Goal: Task Accomplishment & Management: Use online tool/utility

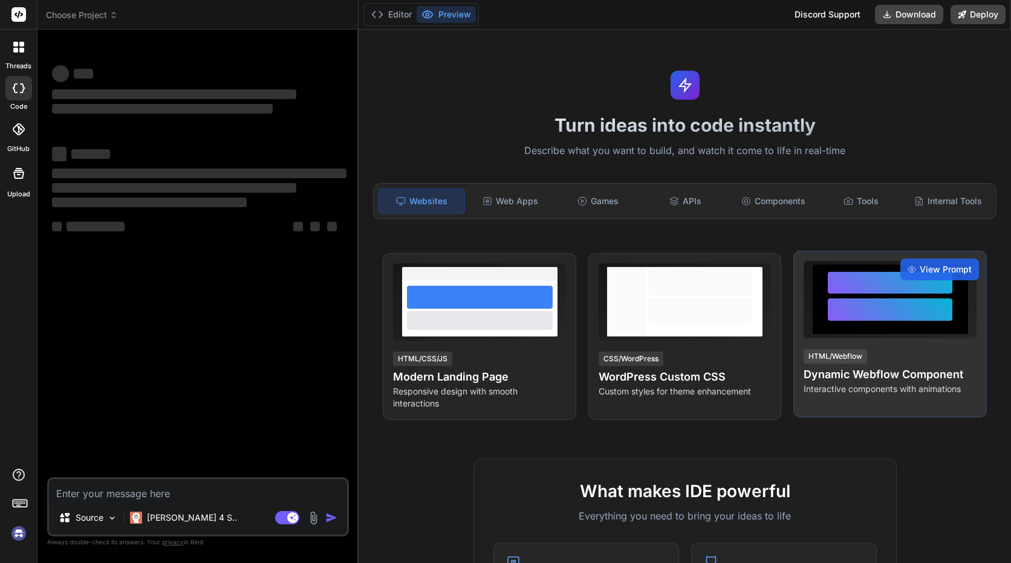
click at [883, 311] on div at bounding box center [890, 310] width 125 height 22
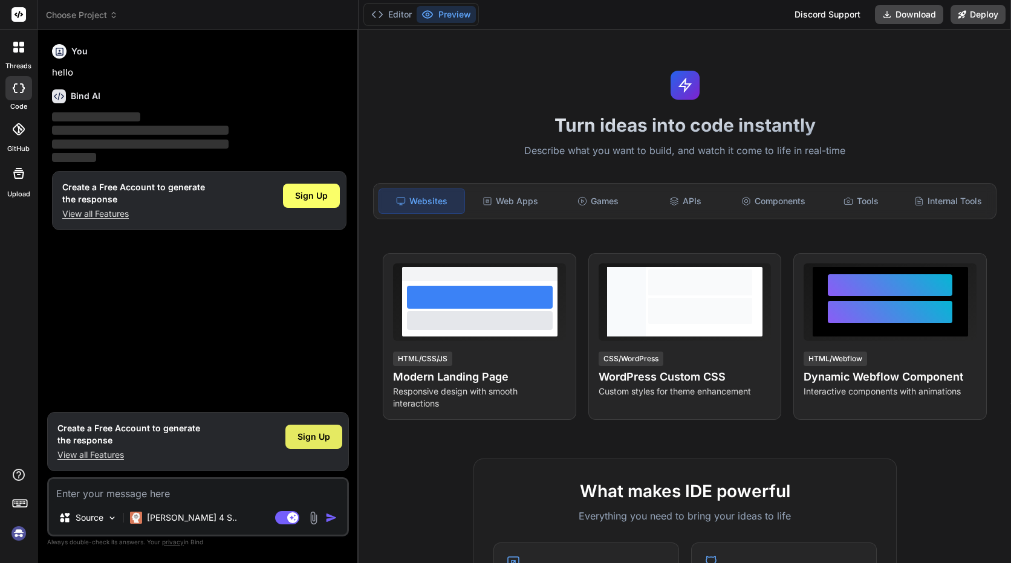
click at [332, 436] on div "Sign Up" at bounding box center [313, 437] width 57 height 24
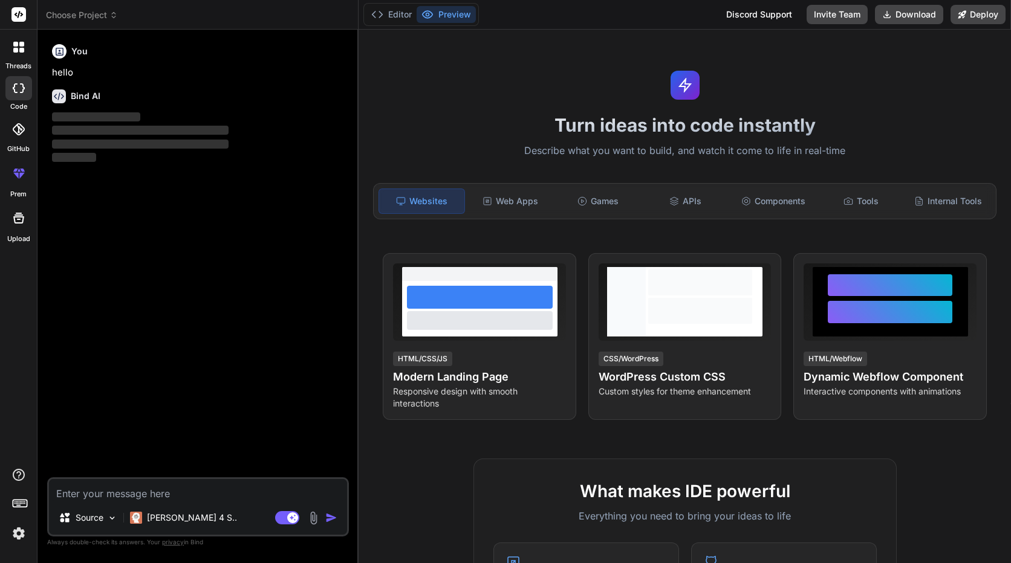
type textarea "x"
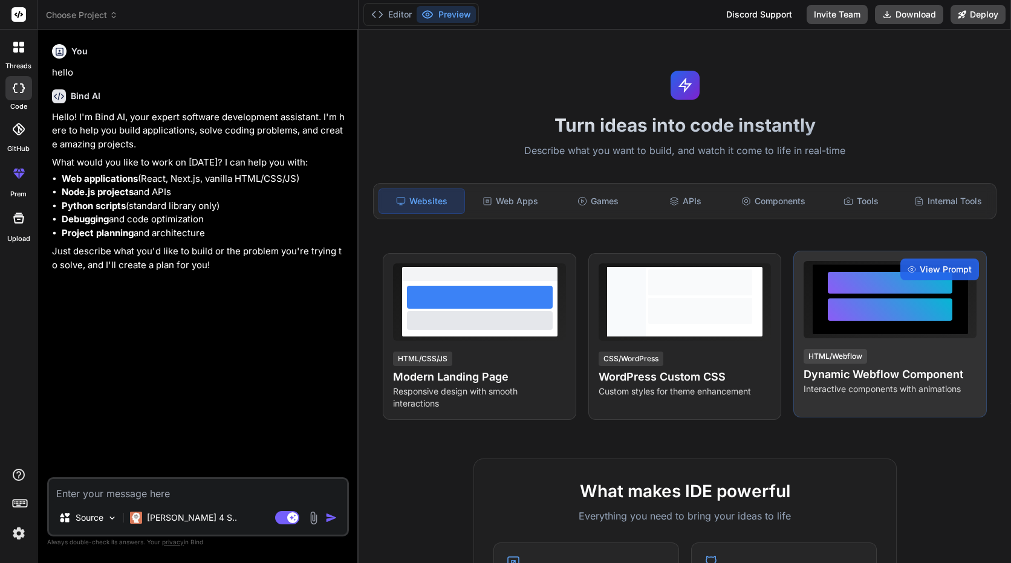
click at [827, 333] on div at bounding box center [889, 300] width 155 height 70
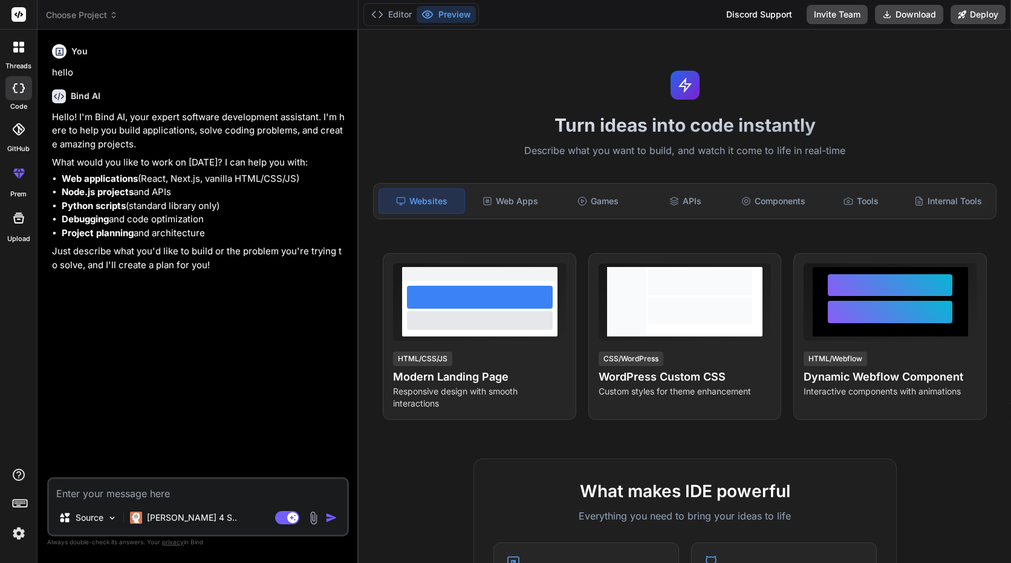
click at [202, 476] on div "You hello Bind AI Hello! I'm Bind AI, your expert software development assistan…" at bounding box center [199, 258] width 299 height 438
click at [205, 493] on textarea at bounding box center [198, 490] width 298 height 22
paste textarea "✅ LoreMips – Dolors-Amet Consecte Adipisc 7. Elitsed Doeiusmo Tempor Incidid: U…"
type textarea "✅ LoreMips – Dolors-Amet Consecte Adipisc 7. Elitsed Doeiusmo Tempor Incidid: U…"
type textarea "x"
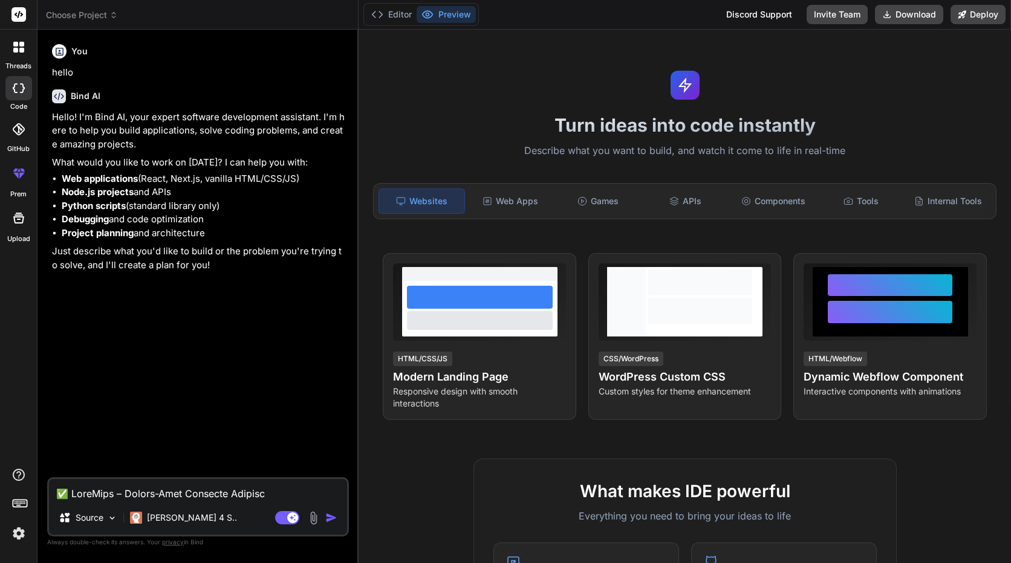
scroll to position [4557, 0]
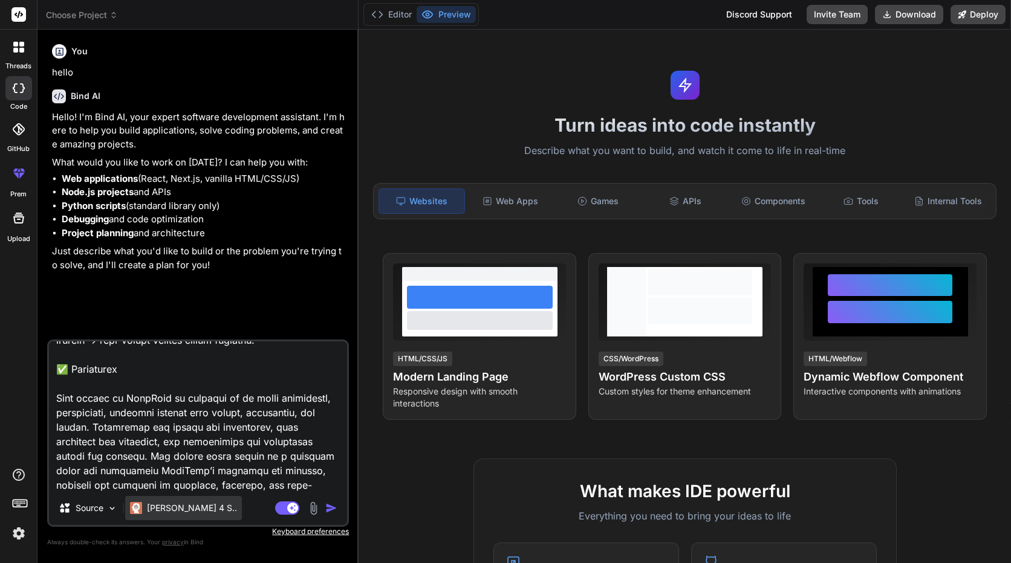
type textarea "✅ LoreMips – Dolors-Amet Consecte Adipisc 7. Elitsed Doeiusmo Tempor Incidid: U…"
click at [175, 510] on p "[PERSON_NAME] 4 S.." at bounding box center [192, 508] width 90 height 12
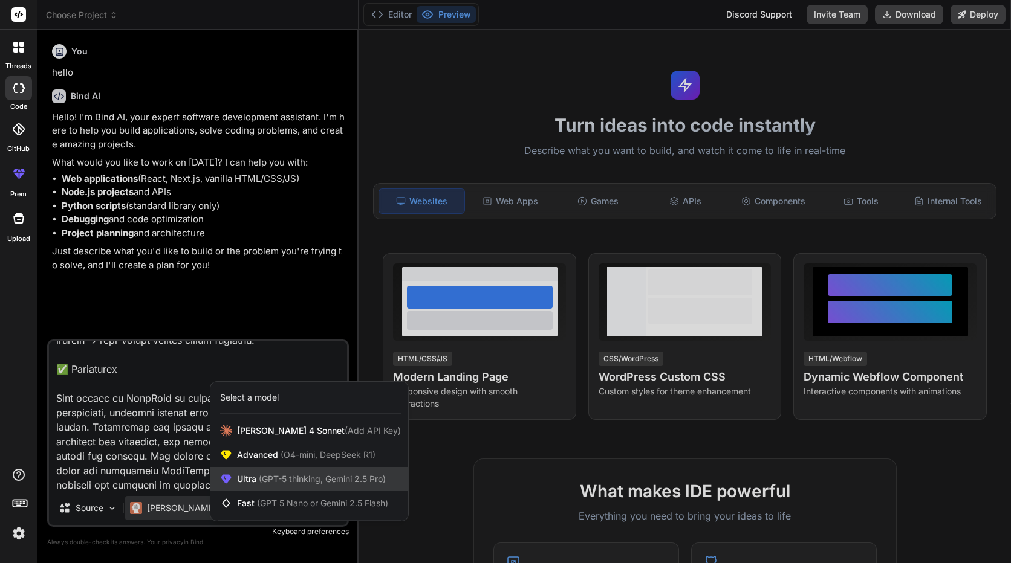
click at [345, 490] on div "Ultra (GPT-5 thinking, Gemini 2.5 Pro)" at bounding box center [309, 479] width 198 height 24
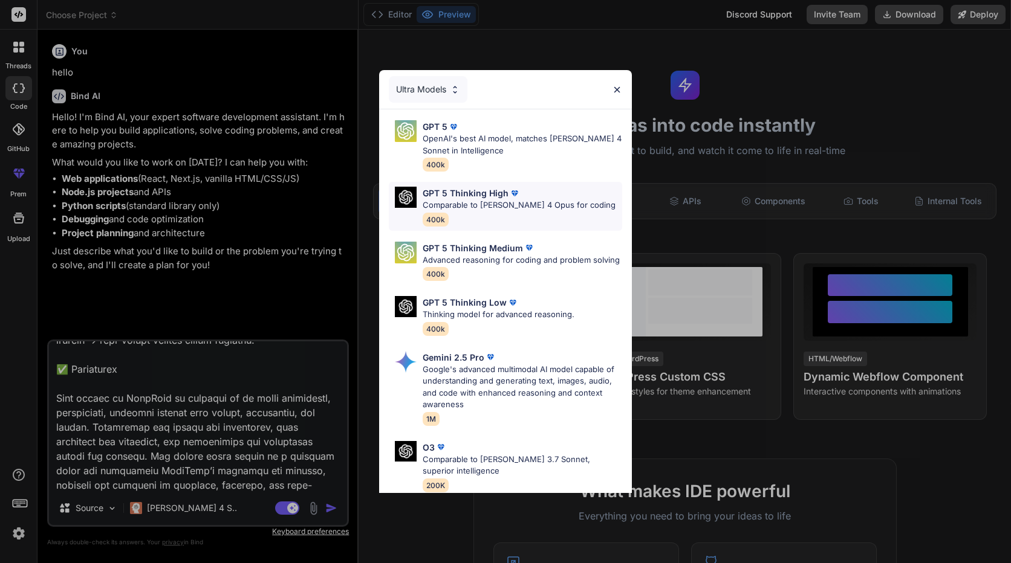
click at [556, 212] on div "GPT 5 Thinking High Comparable to [PERSON_NAME] 4 Opus for coding 400k" at bounding box center [519, 206] width 193 height 39
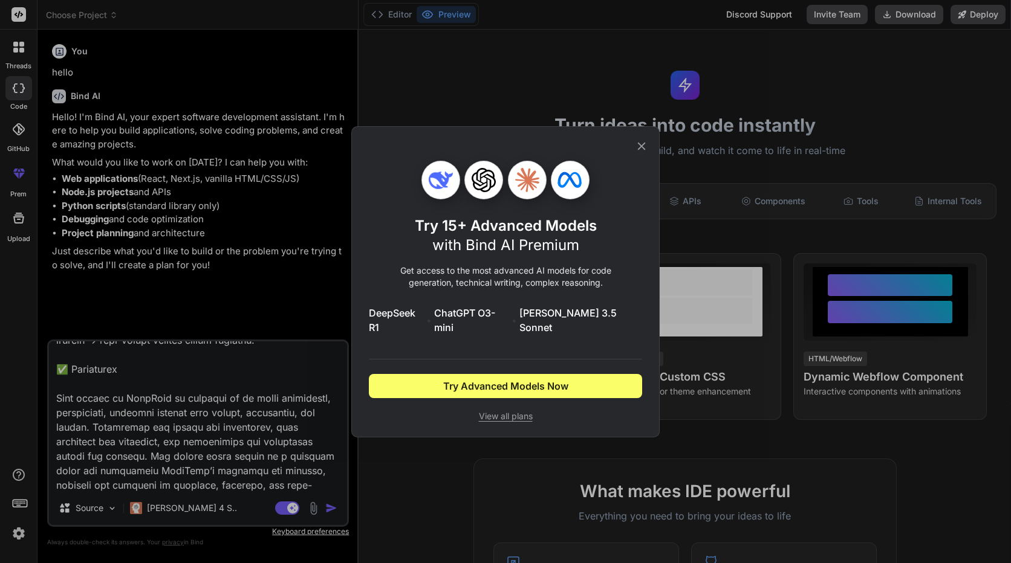
click at [636, 152] on icon at bounding box center [641, 146] width 13 height 13
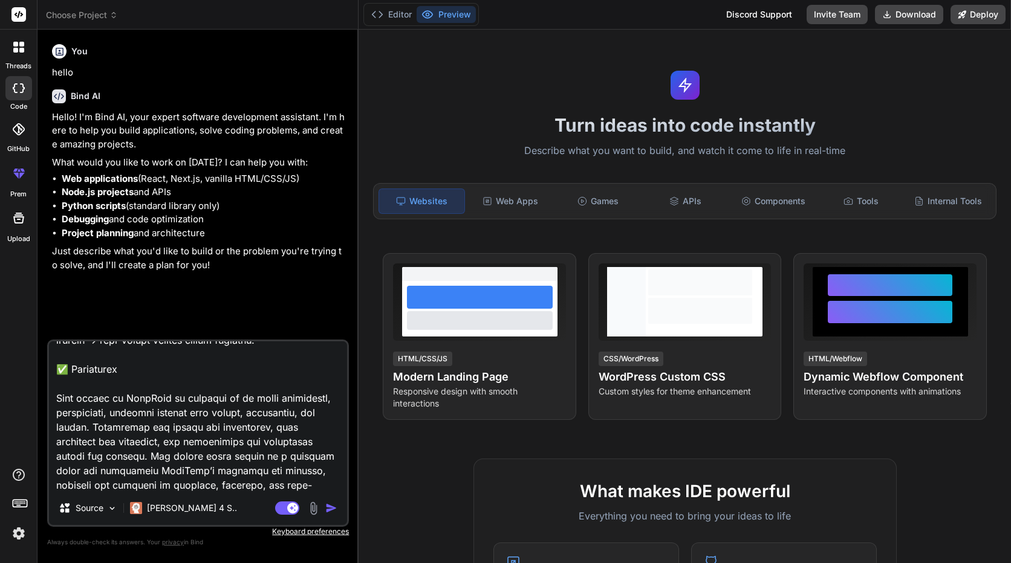
click at [336, 508] on img "button" at bounding box center [331, 508] width 12 height 12
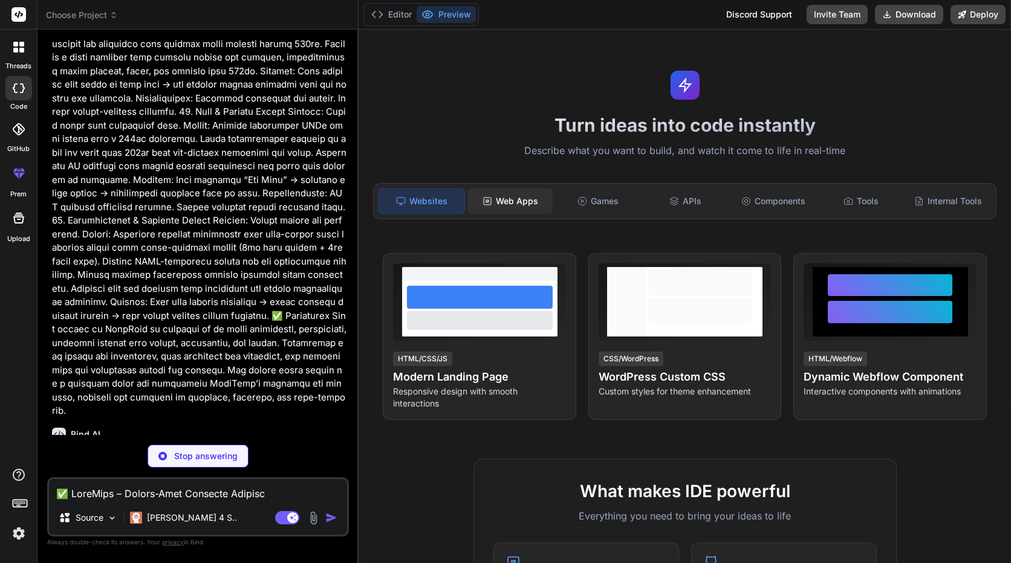
scroll to position [1650, 0]
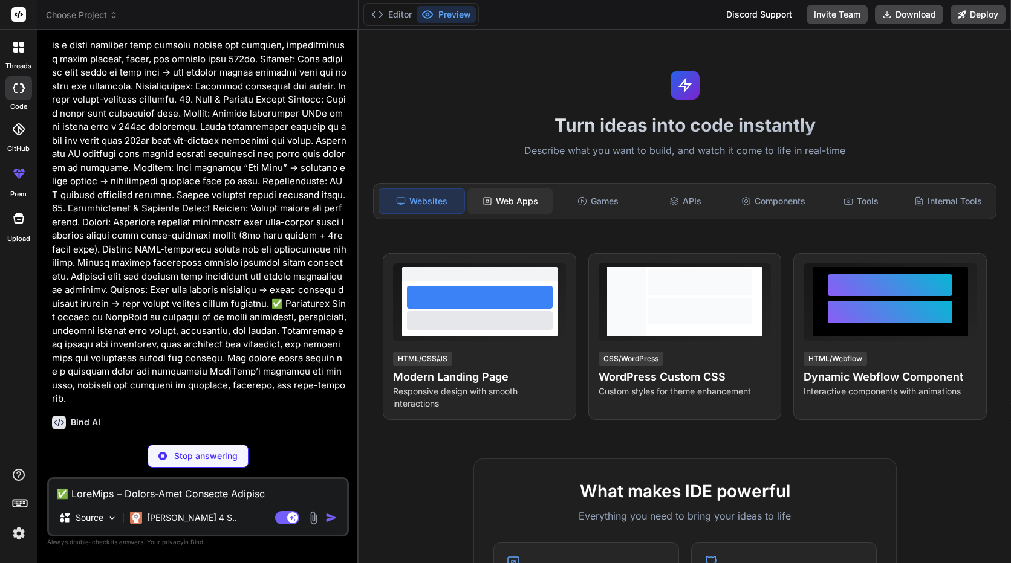
click at [525, 210] on div "Web Apps" at bounding box center [509, 201] width 85 height 25
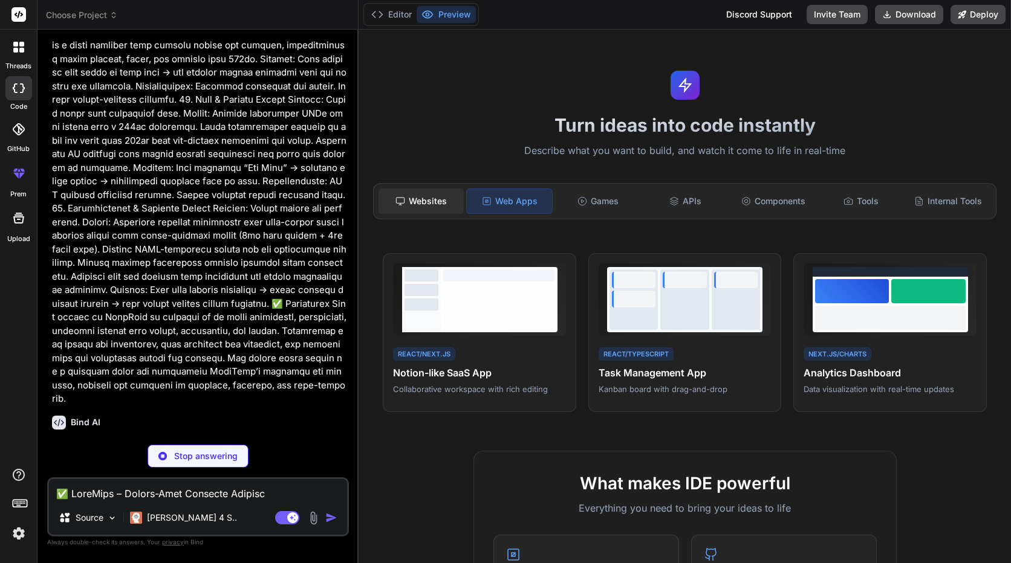
click at [443, 206] on div "Websites" at bounding box center [420, 201] width 85 height 25
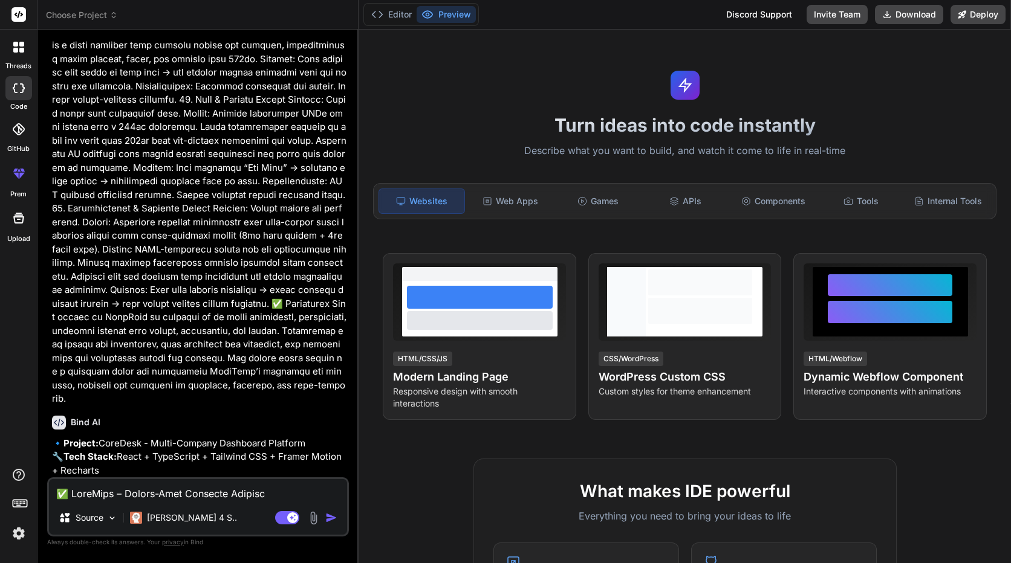
type textarea "x"
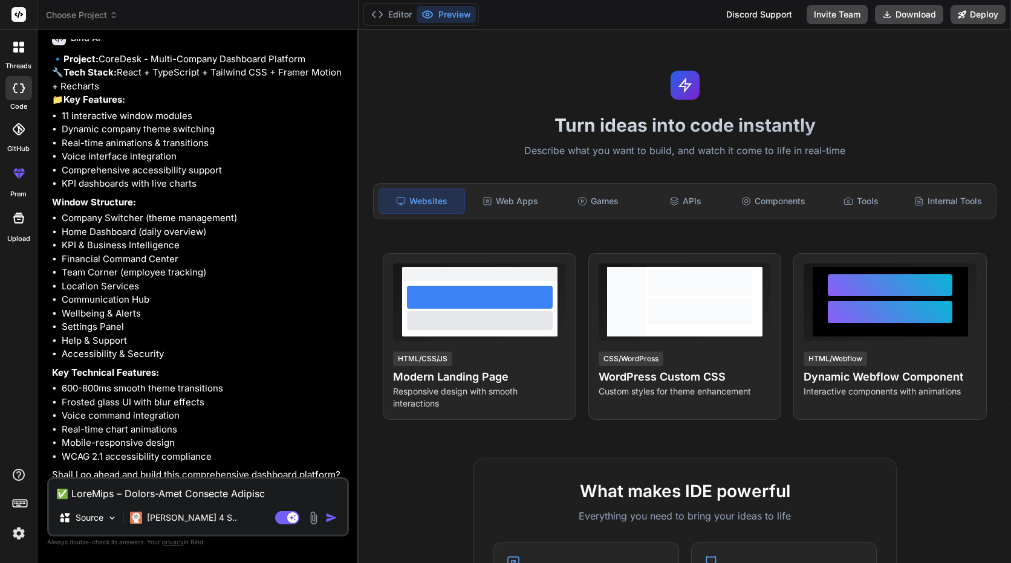
scroll to position [2055, 0]
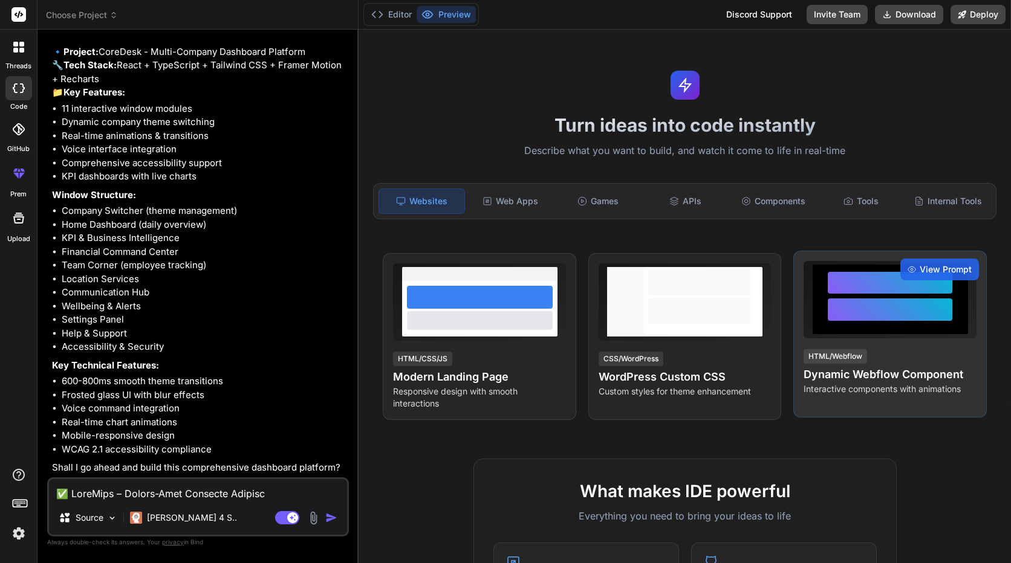
click at [793, 279] on div "View Prompt HTML/Webflow Dynamic Webflow Component Interactive components with …" at bounding box center [889, 334] width 193 height 167
click at [934, 262] on div "View Prompt" at bounding box center [939, 270] width 79 height 22
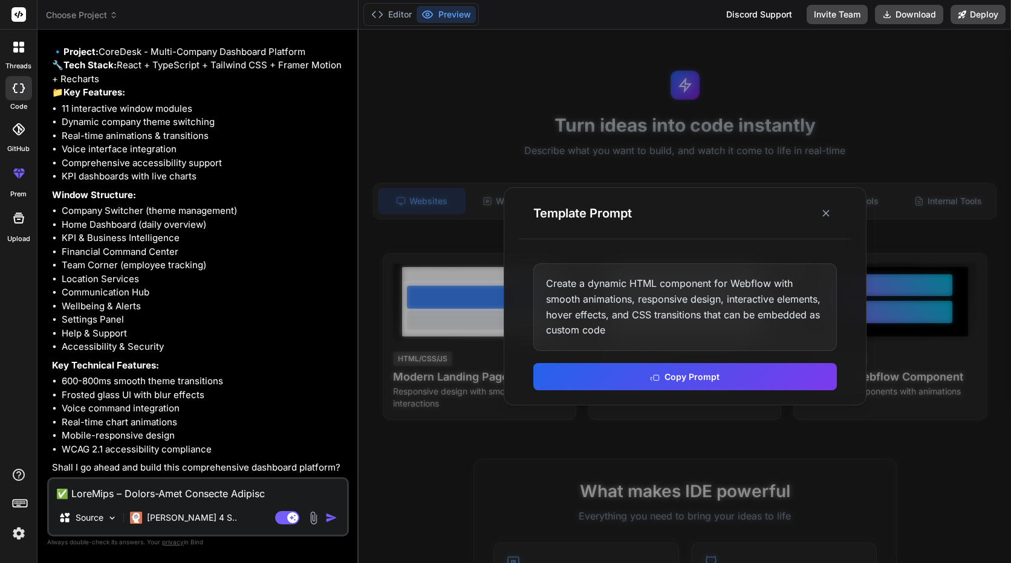
click at [841, 216] on div "Template Prompt" at bounding box center [685, 213] width 332 height 51
click at [835, 216] on button at bounding box center [826, 214] width 22 height 22
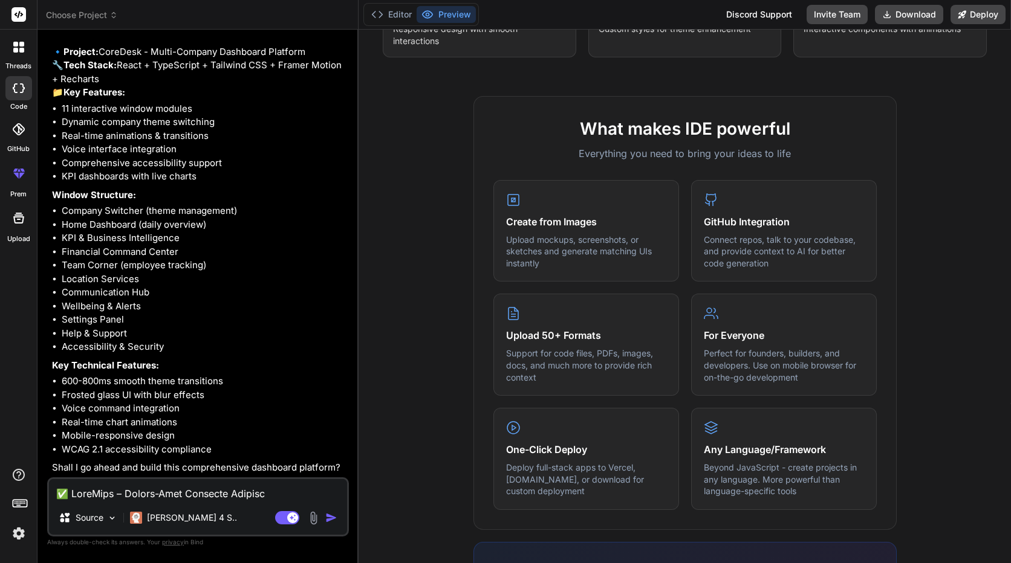
scroll to position [601, 0]
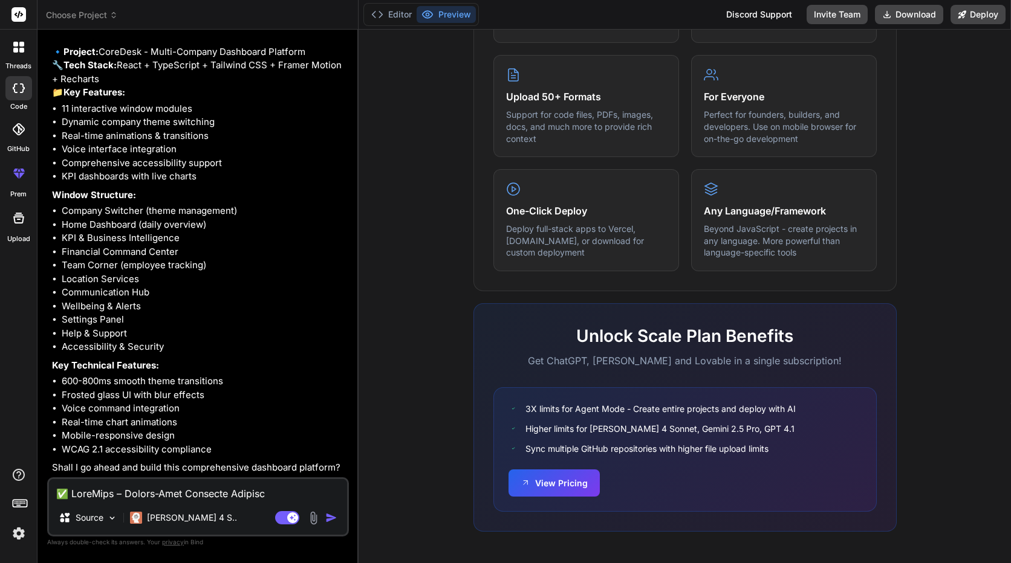
click at [336, 529] on div "Source Claude 4 S.." at bounding box center [198, 520] width 298 height 29
click at [337, 516] on img "button" at bounding box center [331, 518] width 12 height 12
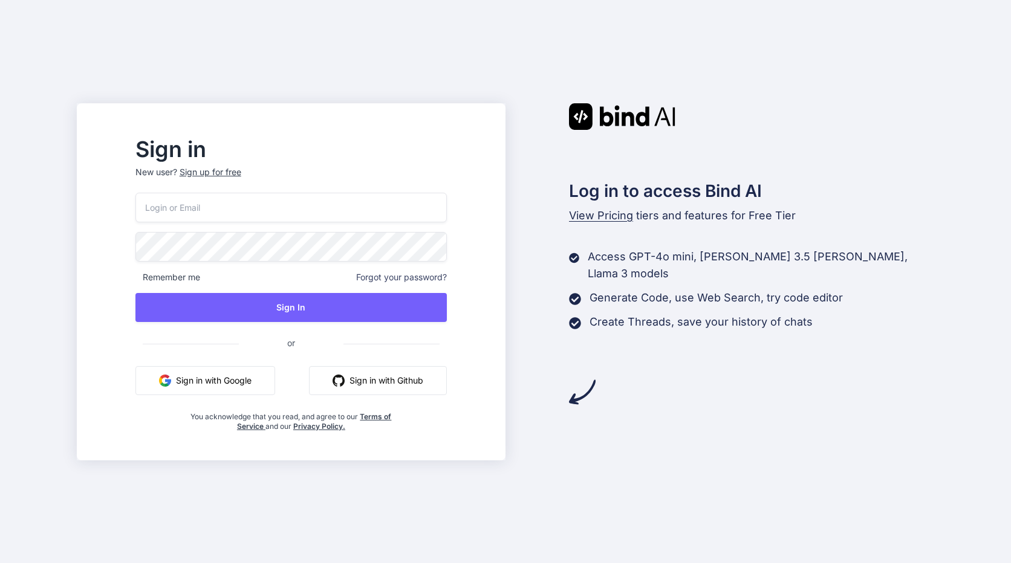
click at [256, 394] on button "Sign in with Google" at bounding box center [205, 380] width 140 height 29
click at [262, 183] on p "New user? Sign up for free" at bounding box center [290, 179] width 311 height 27
click at [241, 175] on div "Sign up for free" at bounding box center [211, 172] width 62 height 12
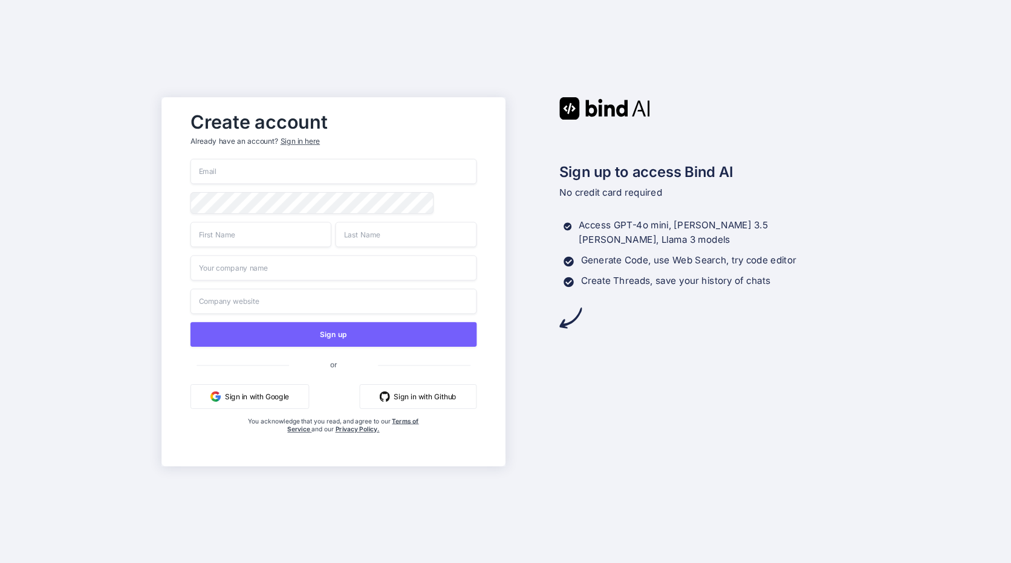
click at [323, 184] on div "Sign up or Sign in with Google Sign in with Github You acknowledge that you rea…" at bounding box center [333, 308] width 286 height 299
click at [326, 175] on input "email" at bounding box center [333, 171] width 286 height 25
type input "samgeming400@gmail.com"
type input "Sarthak"
type input "Bhagat"
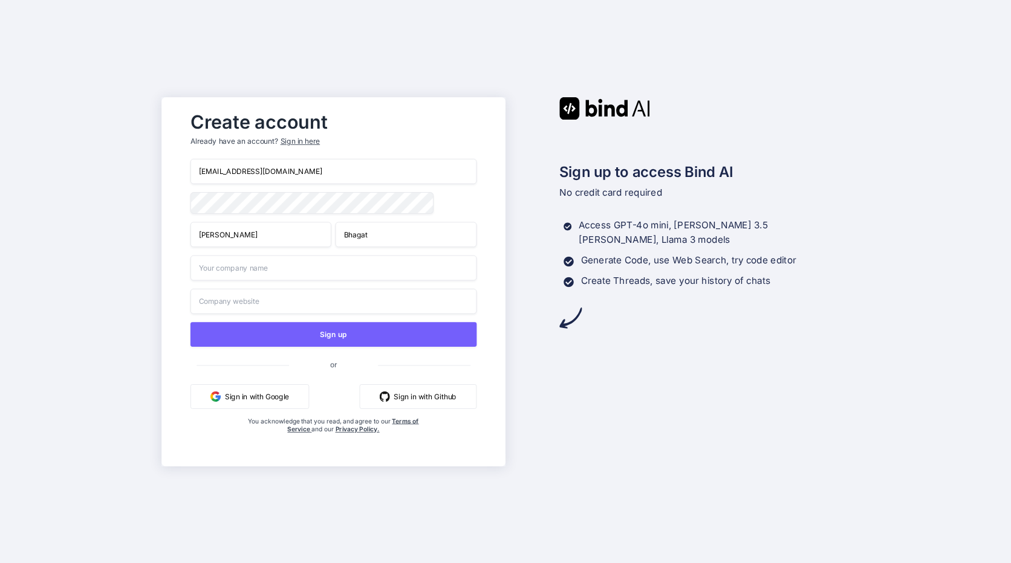
click at [287, 393] on button "Sign in with Google" at bounding box center [249, 396] width 118 height 25
